Goal: Transaction & Acquisition: Purchase product/service

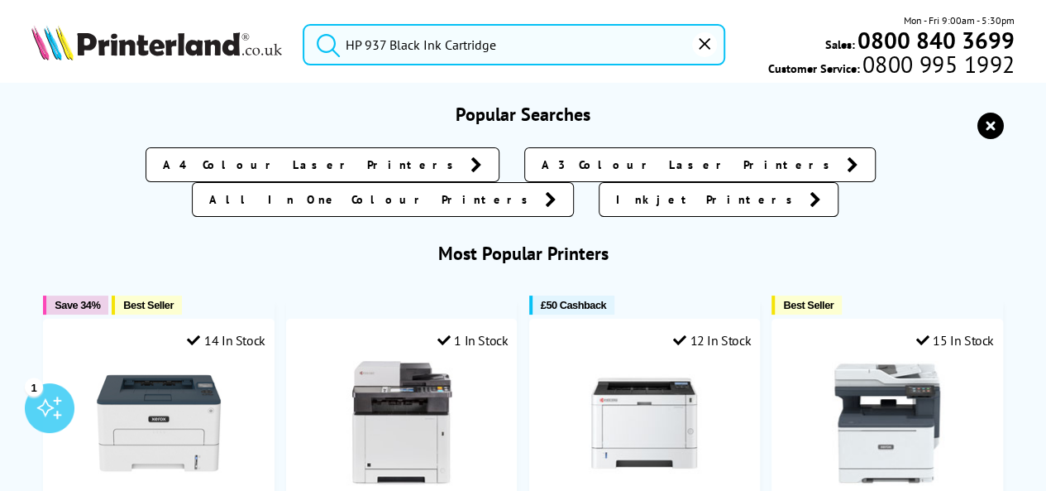
click at [413, 49] on input "HP 937 Black Ink Cartridge" at bounding box center [514, 44] width 423 height 41
click at [545, 56] on input "HP 937 Black Ink Cartridge" at bounding box center [514, 44] width 423 height 41
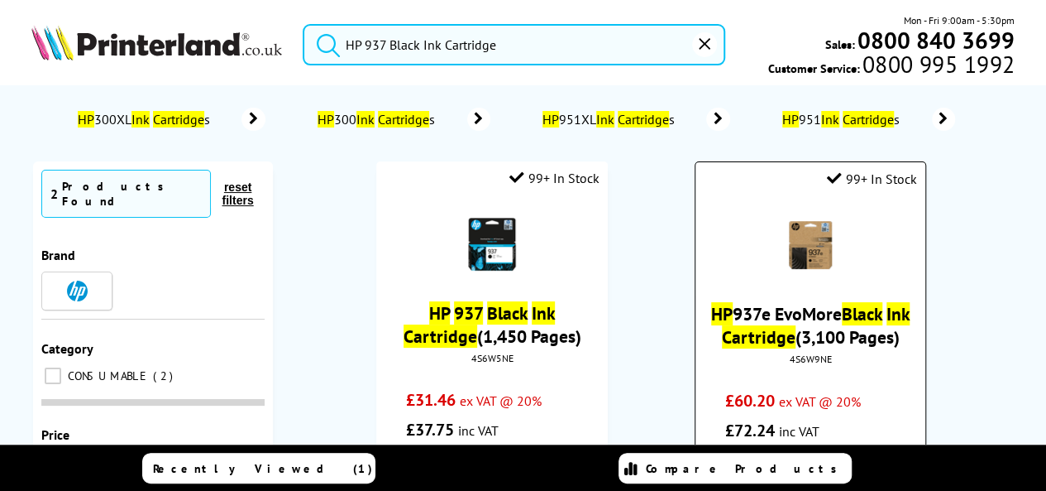
click at [782, 339] on mark "Cartridge" at bounding box center [759, 336] width 74 height 23
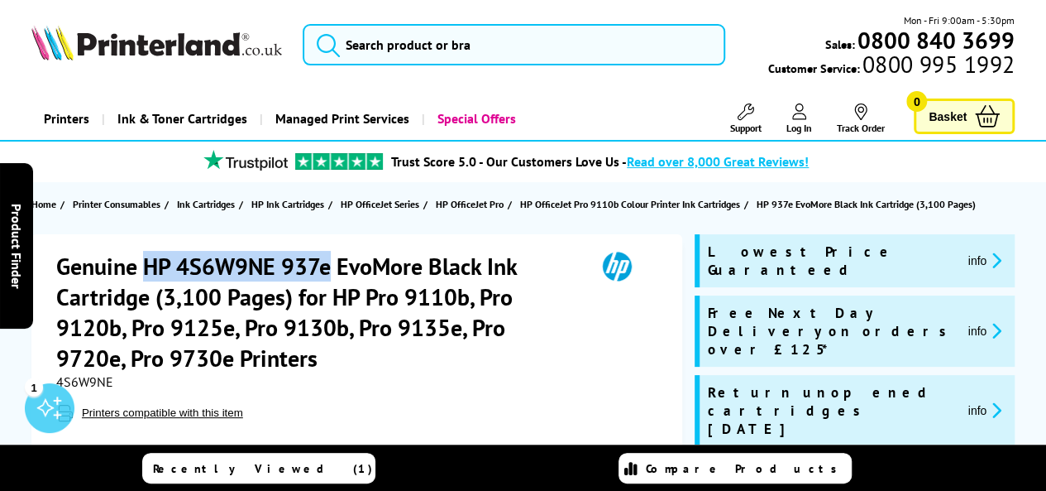
drag, startPoint x: 148, startPoint y: 264, endPoint x: 329, endPoint y: 265, distance: 181.2
click at [329, 265] on h1 "Genuine HP 4S6W9NE 937e EvoMore Black Ink Cartridge (3,100 Pages) for HP Pro 91…" at bounding box center [317, 312] width 523 height 122
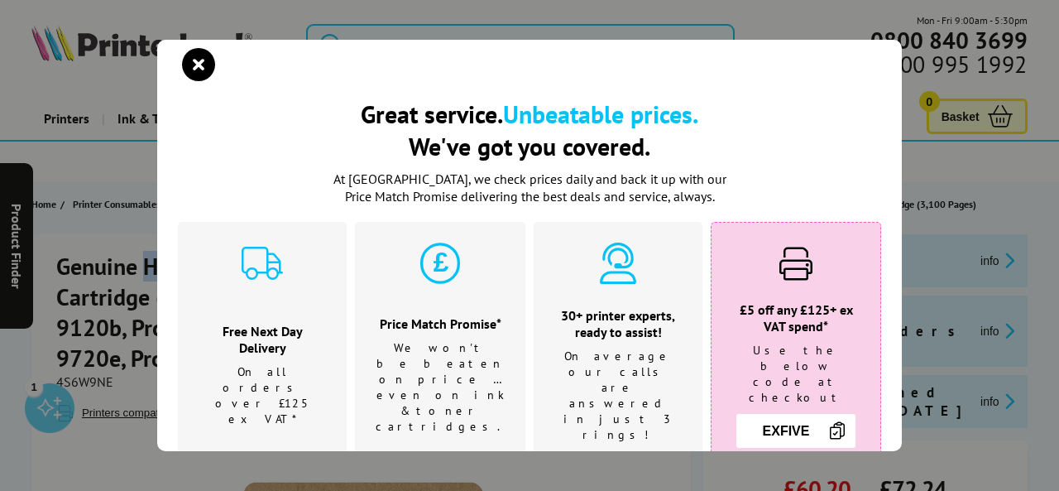
copy h1 "HP 4S6W9NE 937e"
click at [208, 64] on icon "close modal" at bounding box center [198, 64] width 33 height 33
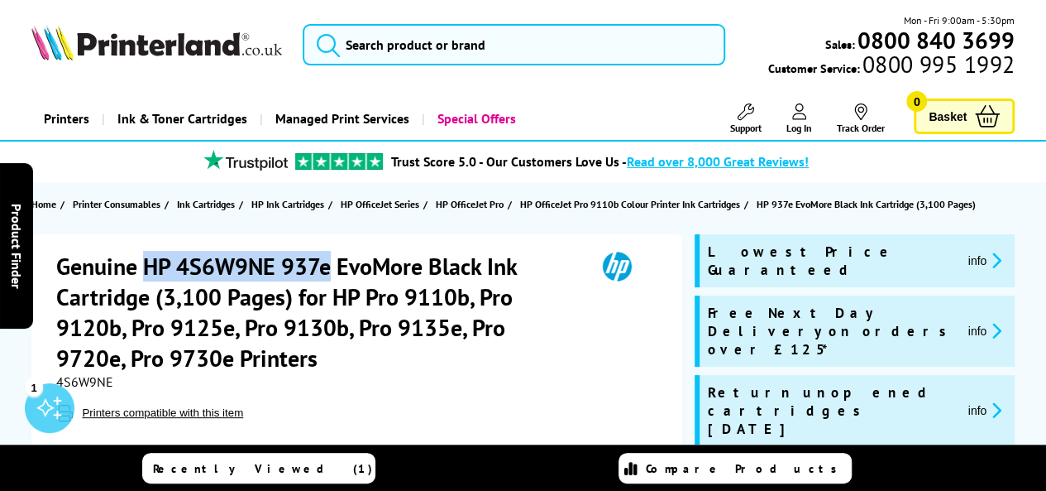
copy h1 "HP 4S6W9NE 937e"
